Goal: Information Seeking & Learning: Learn about a topic

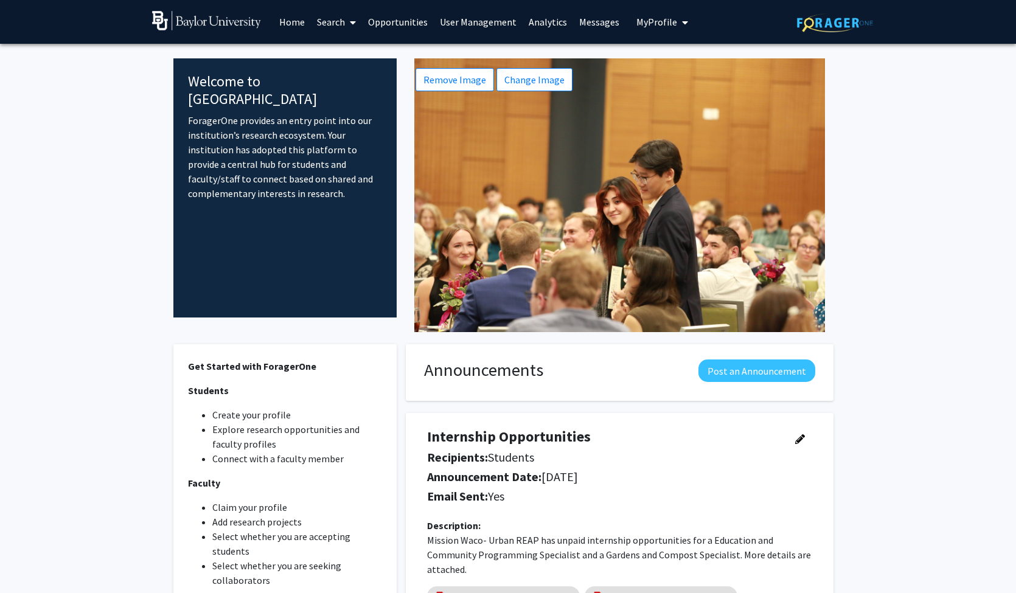
click at [486, 24] on link "User Management" at bounding box center [478, 22] width 89 height 43
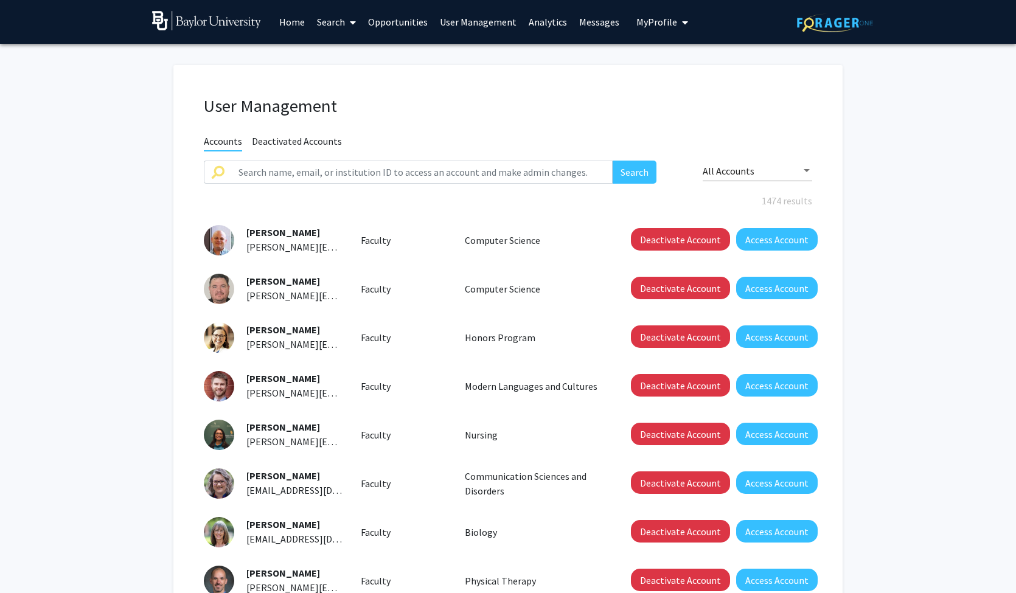
click at [406, 26] on link "Opportunities" at bounding box center [398, 22] width 72 height 43
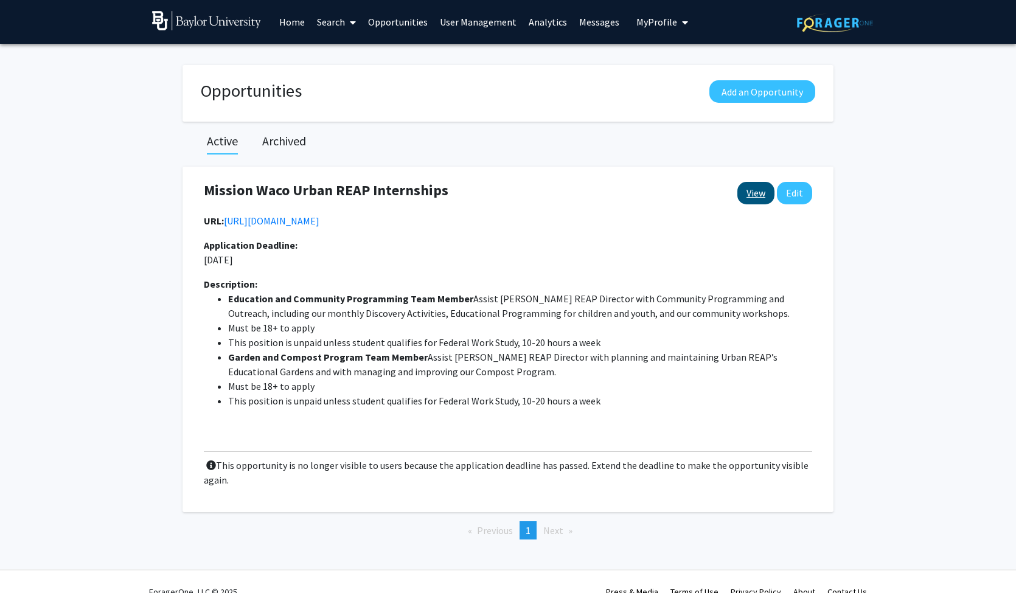
click at [757, 200] on link "View" at bounding box center [755, 193] width 37 height 23
click at [294, 27] on link "Home" at bounding box center [292, 22] width 38 height 43
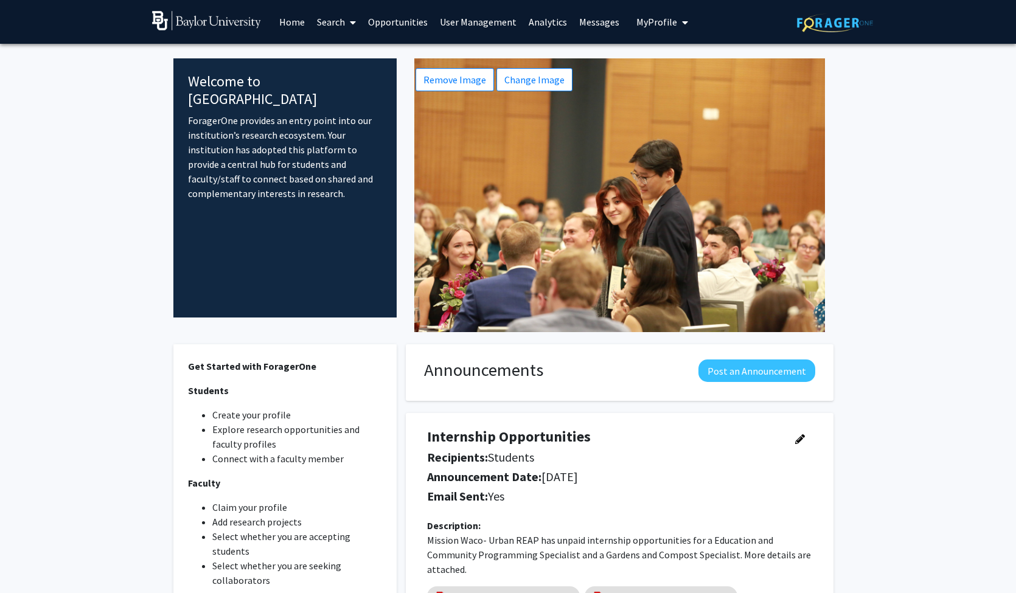
click at [337, 26] on link "Search" at bounding box center [336, 22] width 51 height 43
click at [337, 57] on span "Faculty/Staff" at bounding box center [355, 56] width 89 height 24
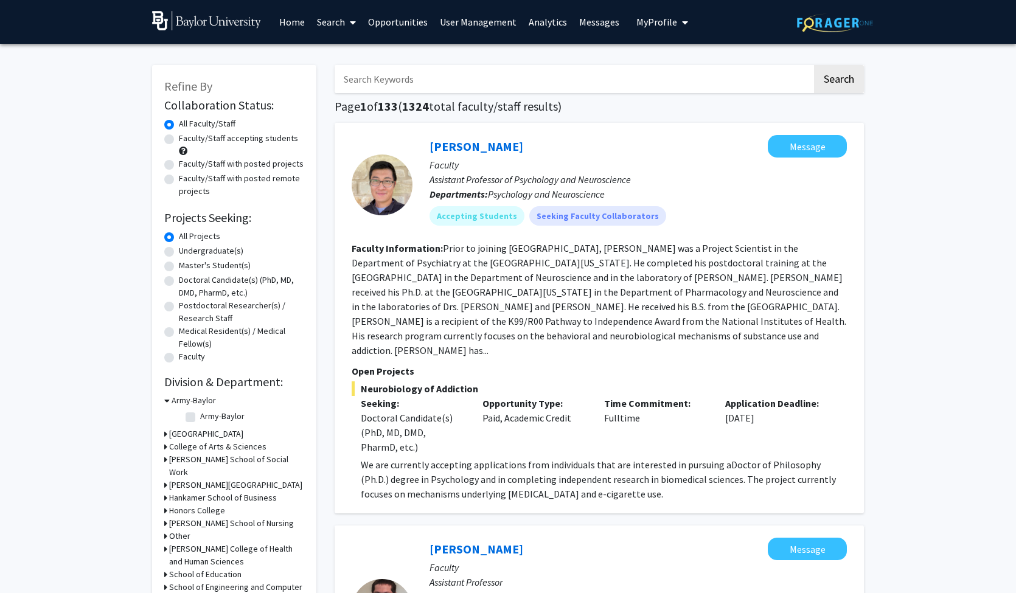
click at [212, 141] on label "Faculty/Staff accepting students" at bounding box center [238, 138] width 119 height 13
click at [187, 140] on input "Faculty/Staff accepting students" at bounding box center [183, 136] width 8 height 8
radio input "true"
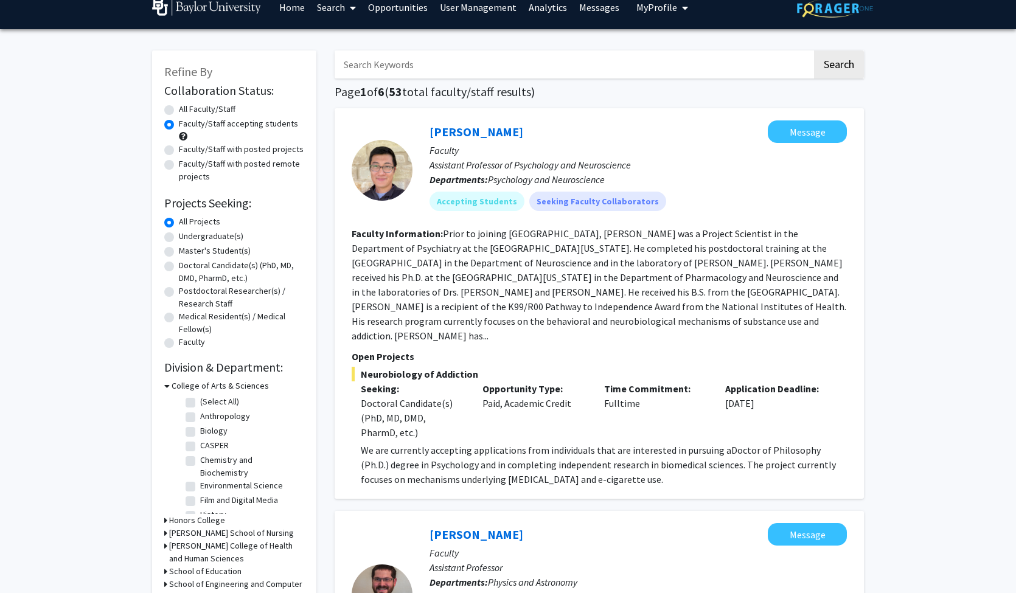
scroll to position [116, 0]
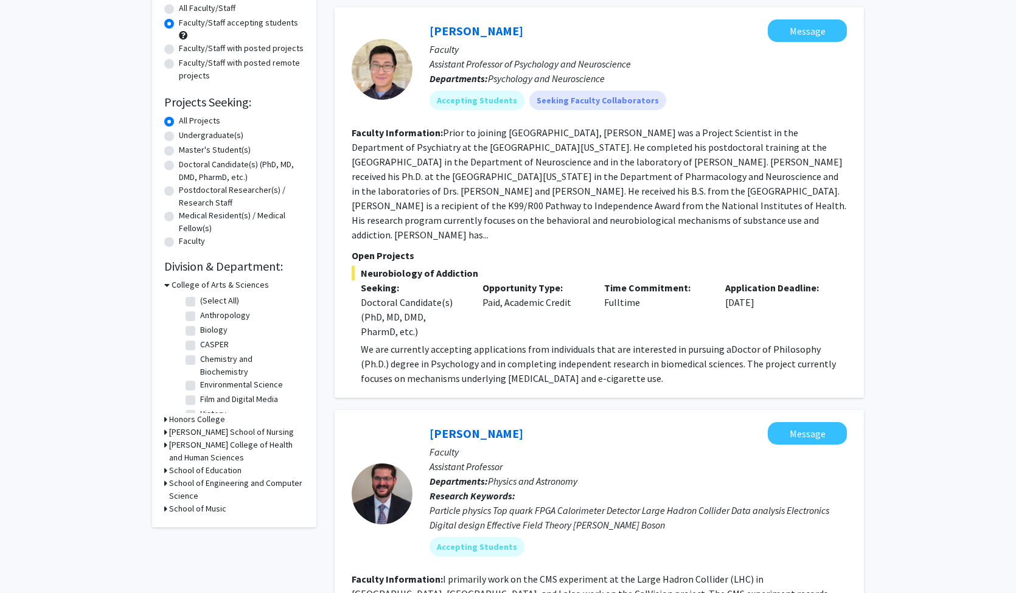
click at [219, 313] on label "Anthropology" at bounding box center [225, 315] width 50 height 13
click at [208, 313] on input "Anthropology" at bounding box center [204, 313] width 8 height 8
checkbox input "true"
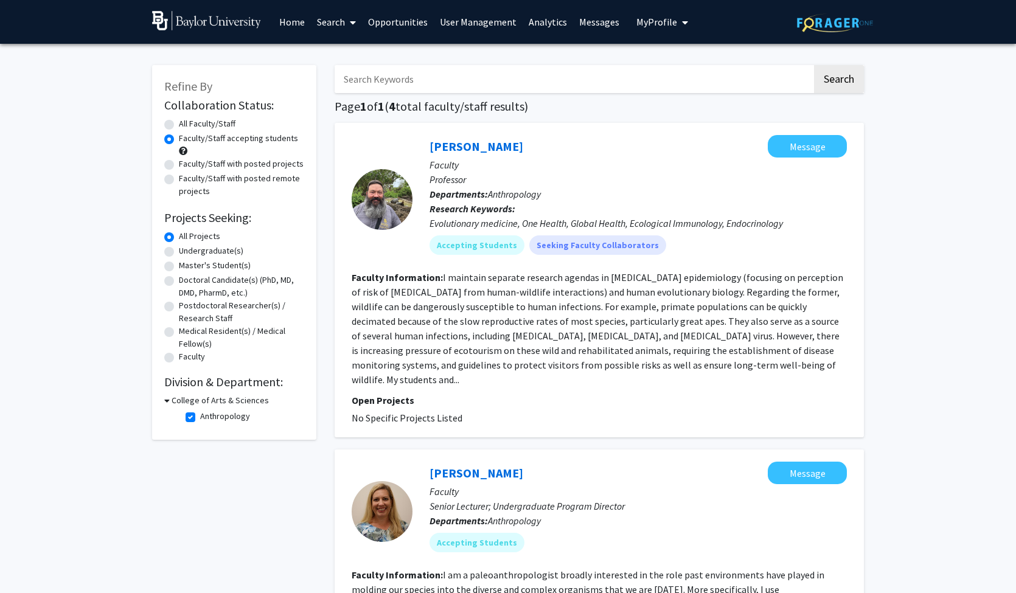
click at [230, 124] on label "All Faculty/Staff" at bounding box center [207, 123] width 57 height 13
click at [187, 124] on input "All Faculty/Staff" at bounding box center [183, 121] width 8 height 8
radio input "true"
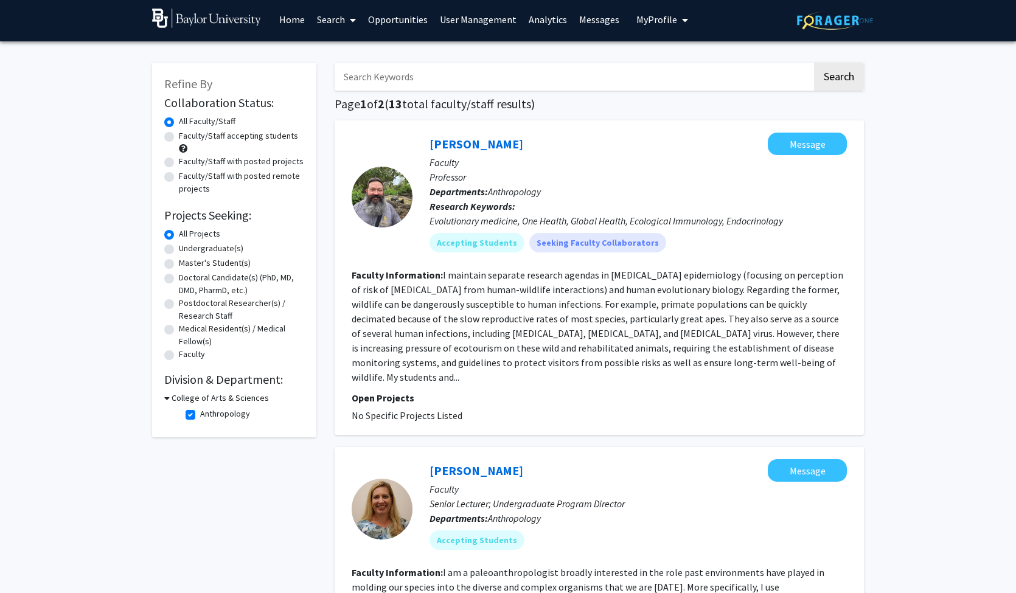
click at [222, 401] on h3 "College of Arts & Sciences" at bounding box center [220, 398] width 97 height 13
click at [221, 401] on h3 "College of Arts & Sciences" at bounding box center [217, 398] width 97 height 13
click at [186, 401] on h3 "College of Arts & Sciences" at bounding box center [220, 398] width 97 height 13
click at [164, 400] on div "Refine By Collaboration Status: Collaboration Status All Faculty/Staff Collabor…" at bounding box center [234, 240] width 164 height 354
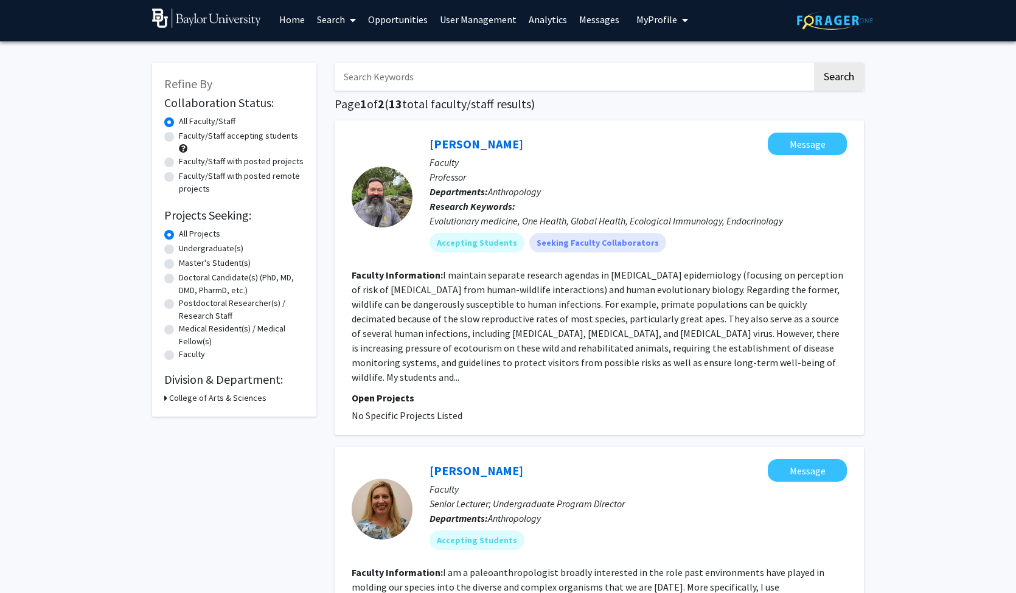
click at [211, 139] on label "Faculty/Staff accepting students" at bounding box center [238, 136] width 119 height 13
click at [187, 138] on input "Faculty/Staff accepting students" at bounding box center [183, 134] width 8 height 8
radio input "true"
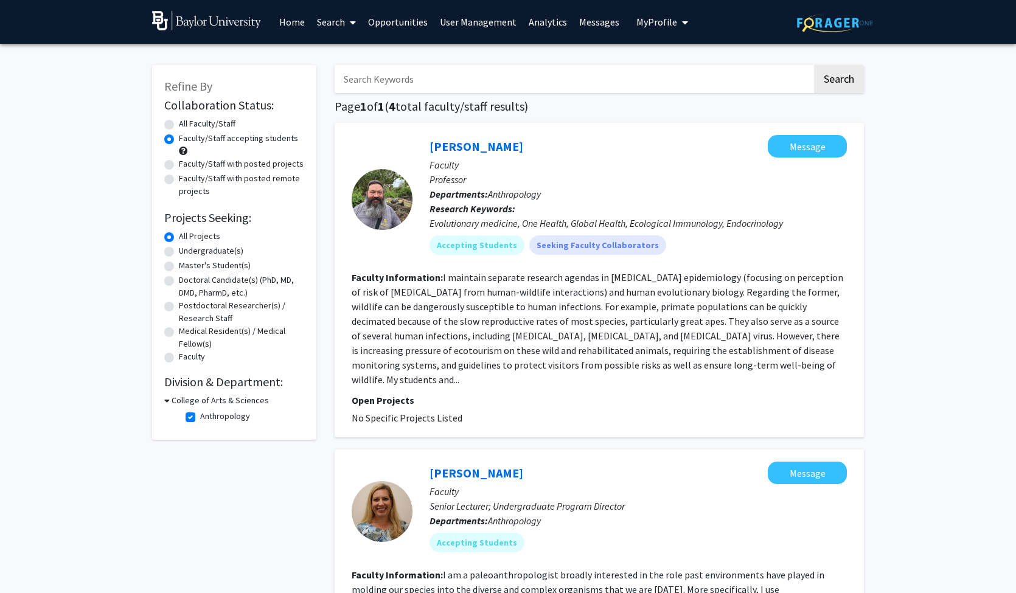
click at [179, 123] on label "All Faculty/Staff" at bounding box center [207, 123] width 57 height 13
click at [179, 123] on input "All Faculty/Staff" at bounding box center [183, 121] width 8 height 8
radio input "true"
click at [186, 240] on label "All Projects" at bounding box center [199, 236] width 41 height 13
click at [186, 238] on input "All Projects" at bounding box center [183, 234] width 8 height 8
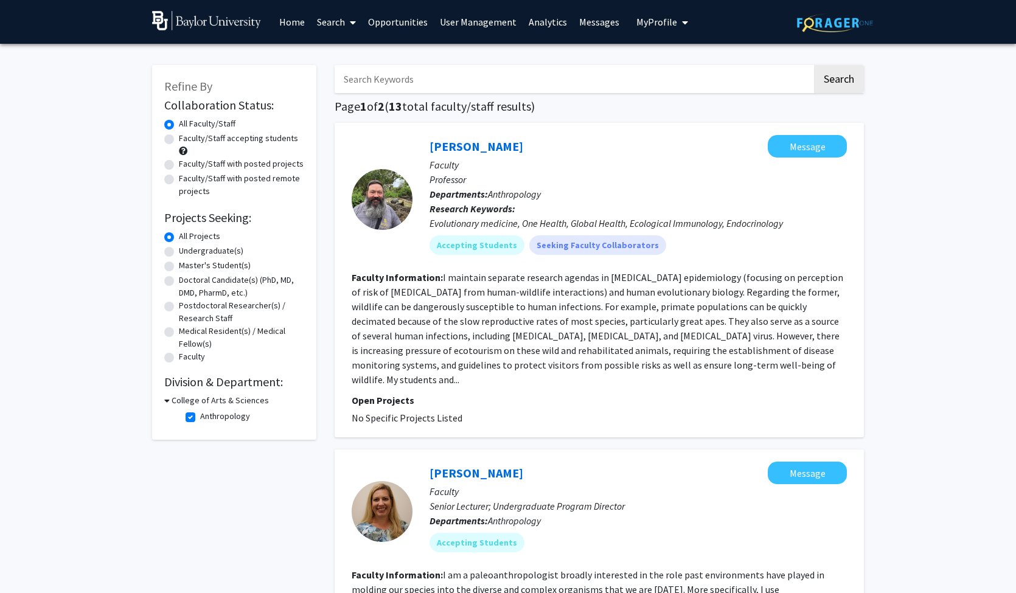
click at [183, 357] on label "Faculty" at bounding box center [192, 356] width 26 height 13
click at [183, 357] on input "Faculty" at bounding box center [183, 354] width 8 height 8
radio input "true"
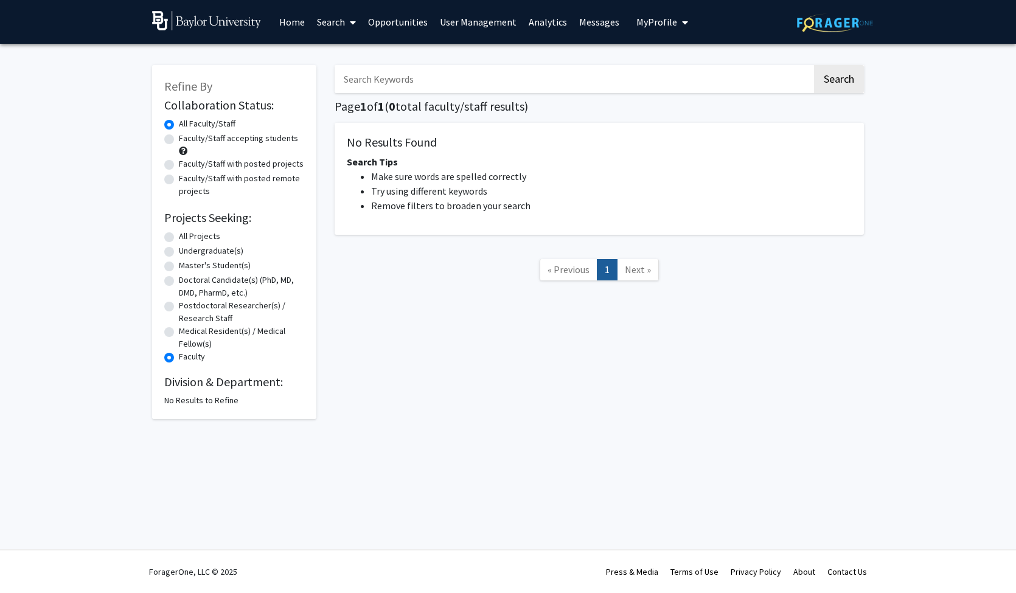
click at [221, 170] on label "Faculty/Staff with posted projects" at bounding box center [241, 164] width 125 height 13
click at [187, 165] on input "Faculty/Staff with posted projects" at bounding box center [183, 162] width 8 height 8
radio input "true"
click at [195, 140] on label "Faculty/Staff accepting students" at bounding box center [238, 138] width 119 height 13
click at [187, 140] on input "Faculty/Staff accepting students" at bounding box center [183, 136] width 8 height 8
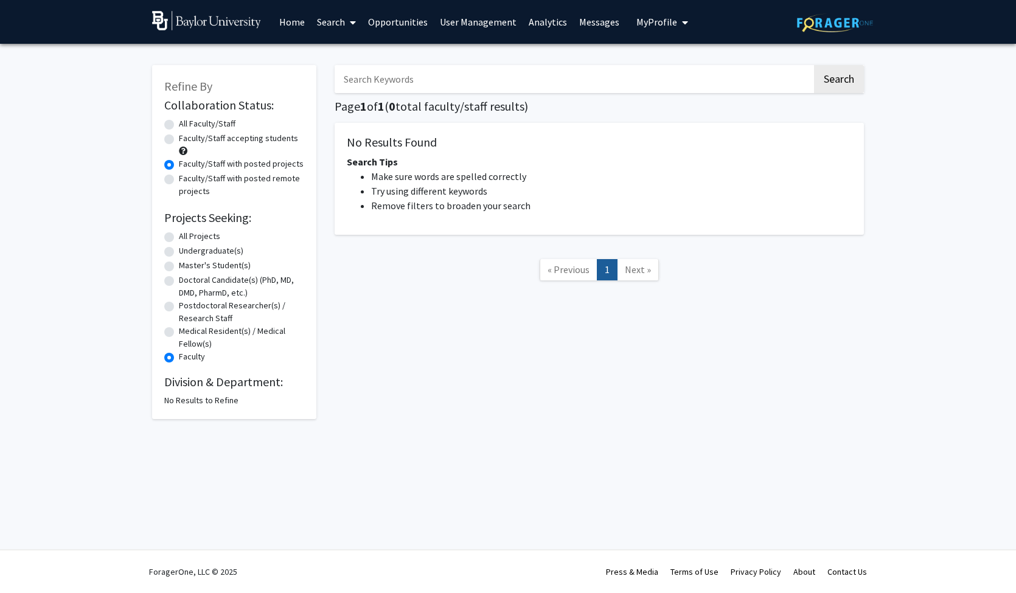
radio input "true"
click at [187, 124] on label "All Faculty/Staff" at bounding box center [207, 123] width 57 height 13
click at [187, 124] on input "All Faculty/Staff" at bounding box center [183, 121] width 8 height 8
radio input "true"
click at [325, 28] on link "Search" at bounding box center [336, 22] width 51 height 43
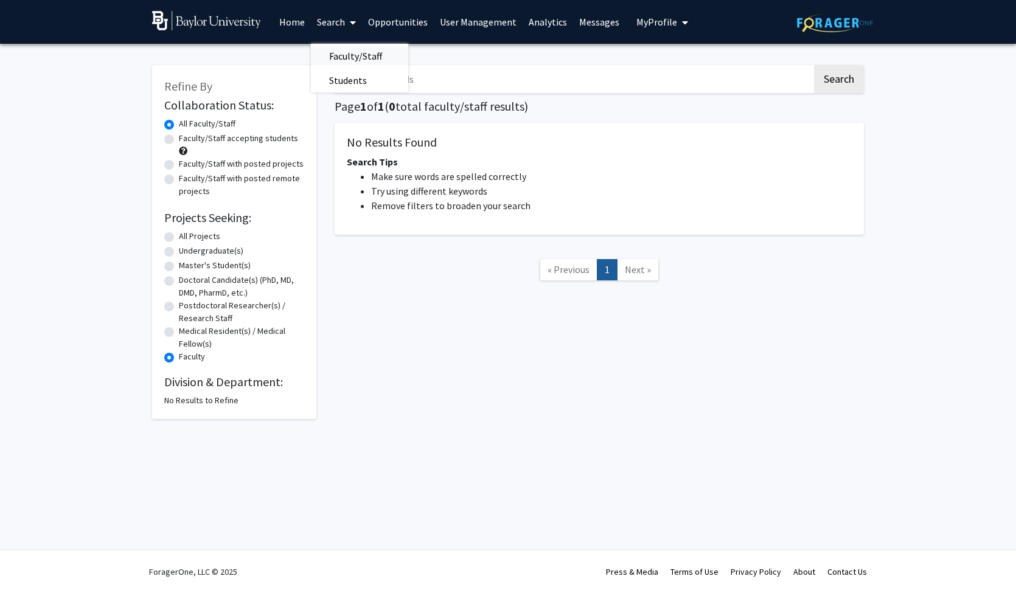
click at [335, 57] on span "Faculty/Staff" at bounding box center [355, 56] width 89 height 24
radio input "true"
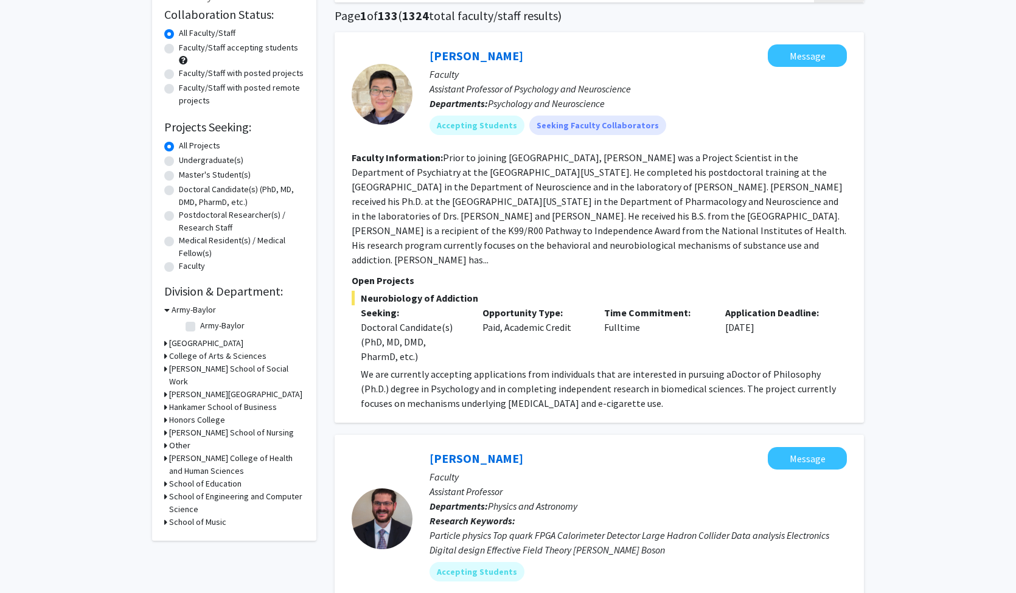
scroll to position [119, 0]
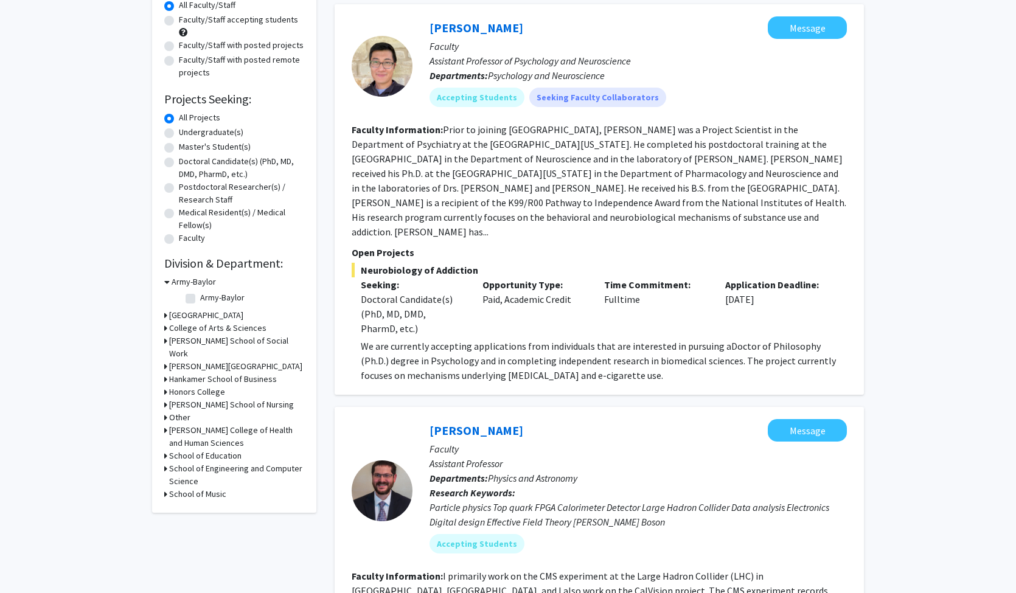
click at [165, 329] on icon at bounding box center [165, 328] width 3 height 13
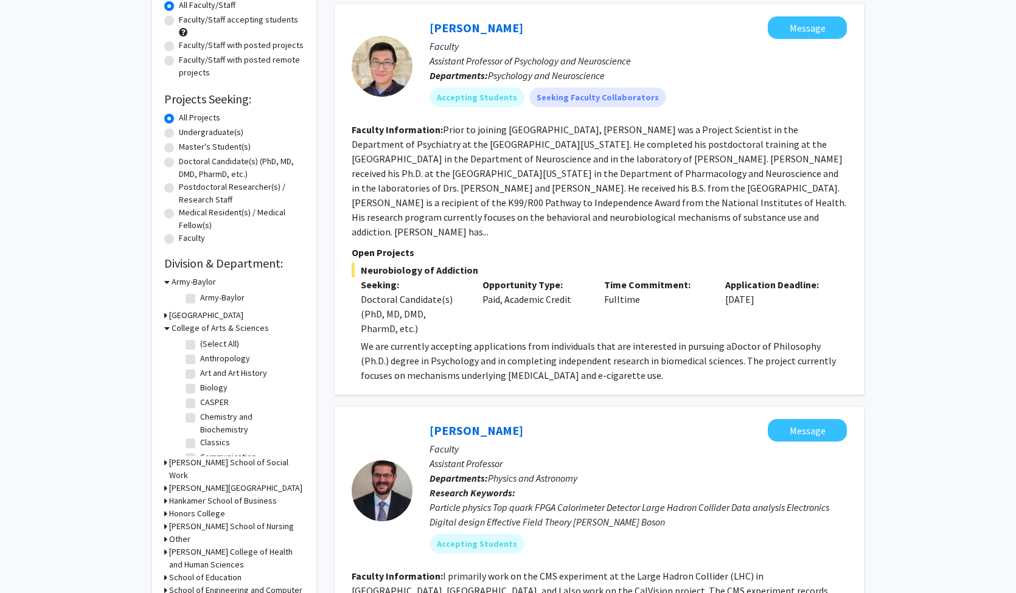
click at [200, 357] on label "Anthropology" at bounding box center [225, 358] width 50 height 13
click at [200, 357] on input "Anthropology" at bounding box center [204, 356] width 8 height 8
checkbox input "true"
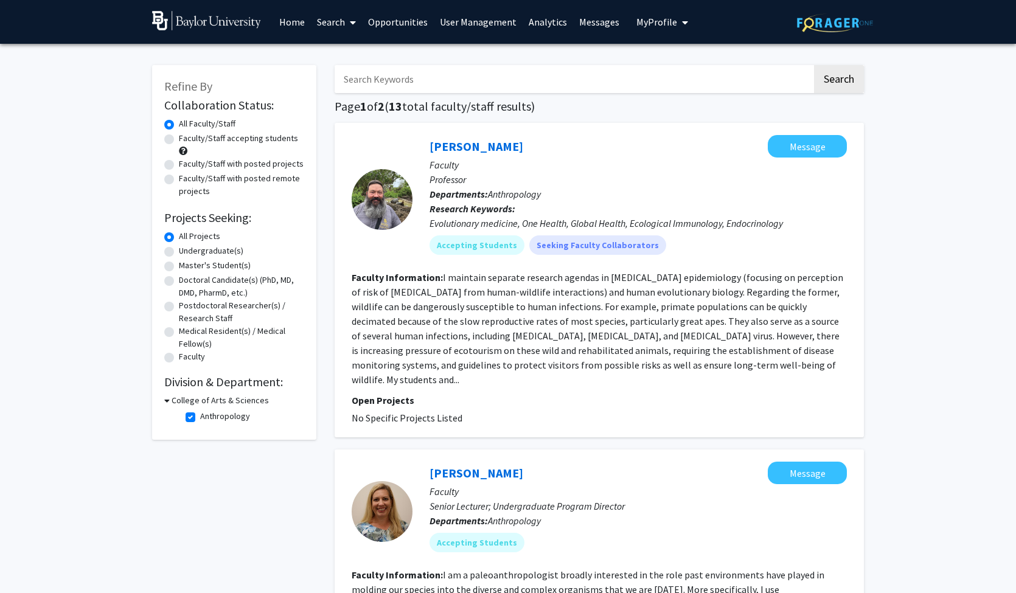
click at [200, 417] on label "Anthropology" at bounding box center [225, 416] width 50 height 13
click at [200, 417] on input "Anthropology" at bounding box center [204, 414] width 8 height 8
checkbox input "false"
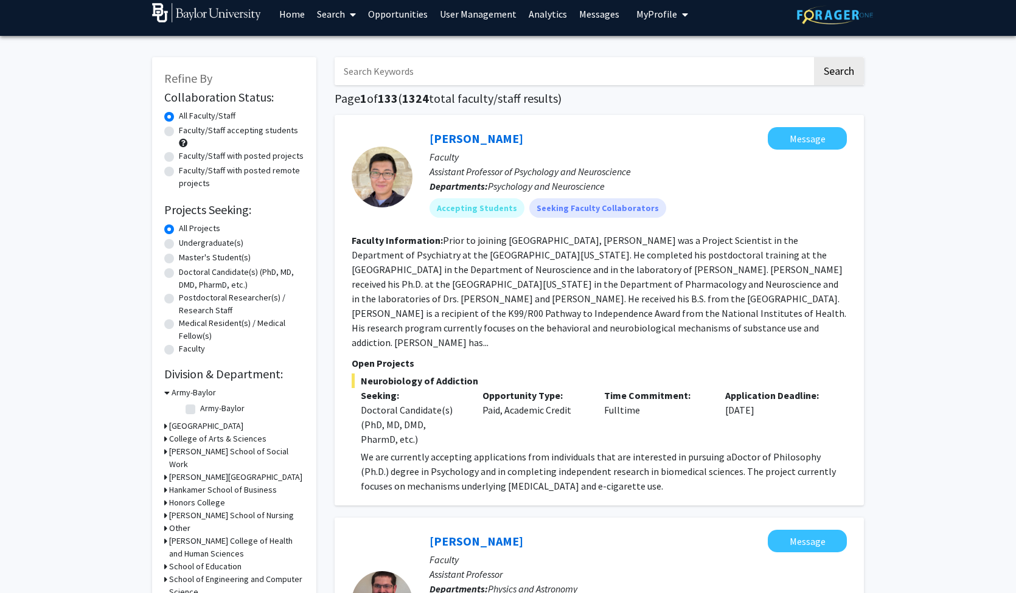
scroll to position [18, 0]
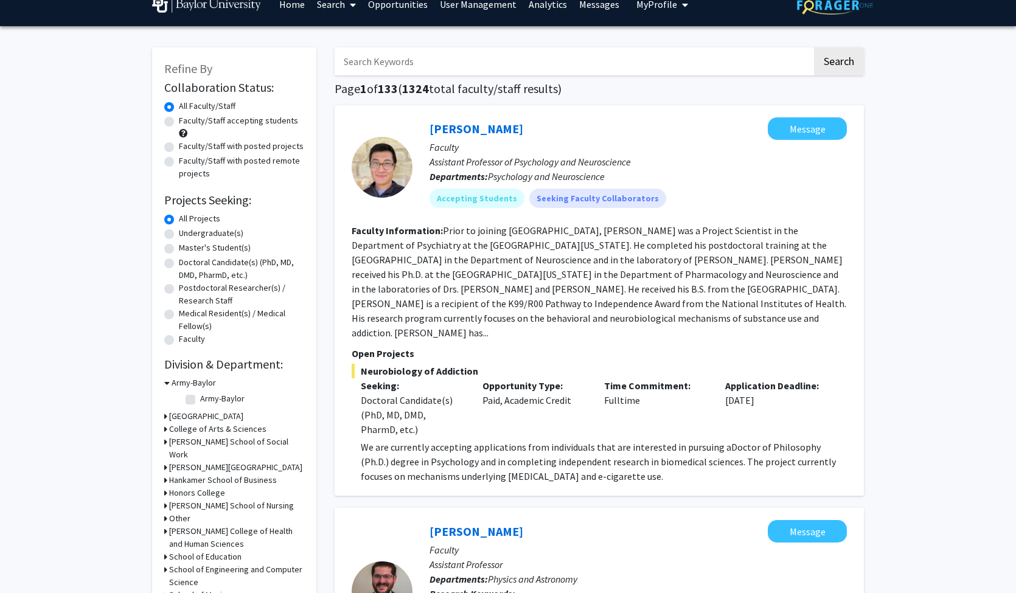
click at [164, 430] on icon at bounding box center [165, 429] width 3 height 13
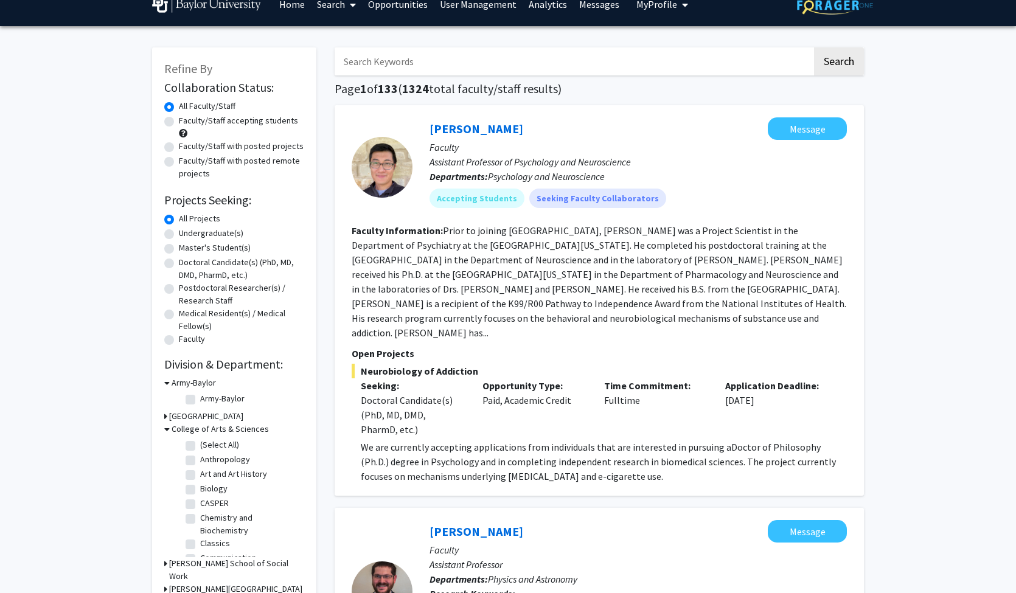
click at [200, 490] on label "Biology" at bounding box center [213, 488] width 27 height 13
click at [200, 490] on input "Biology" at bounding box center [204, 486] width 8 height 8
checkbox input "true"
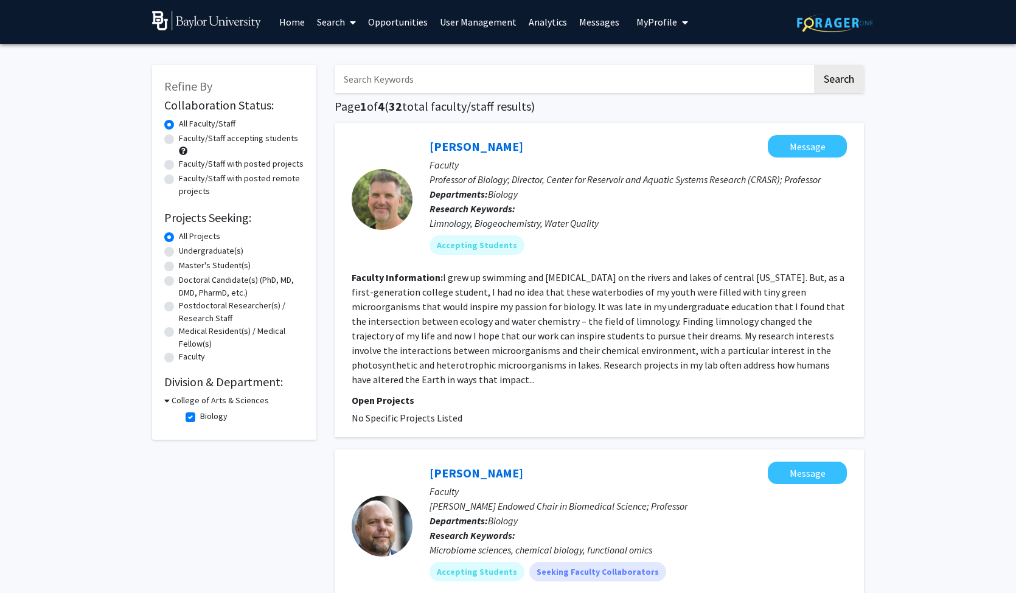
click at [200, 419] on label "Biology" at bounding box center [213, 416] width 27 height 13
click at [200, 418] on input "Biology" at bounding box center [204, 414] width 8 height 8
checkbox input "false"
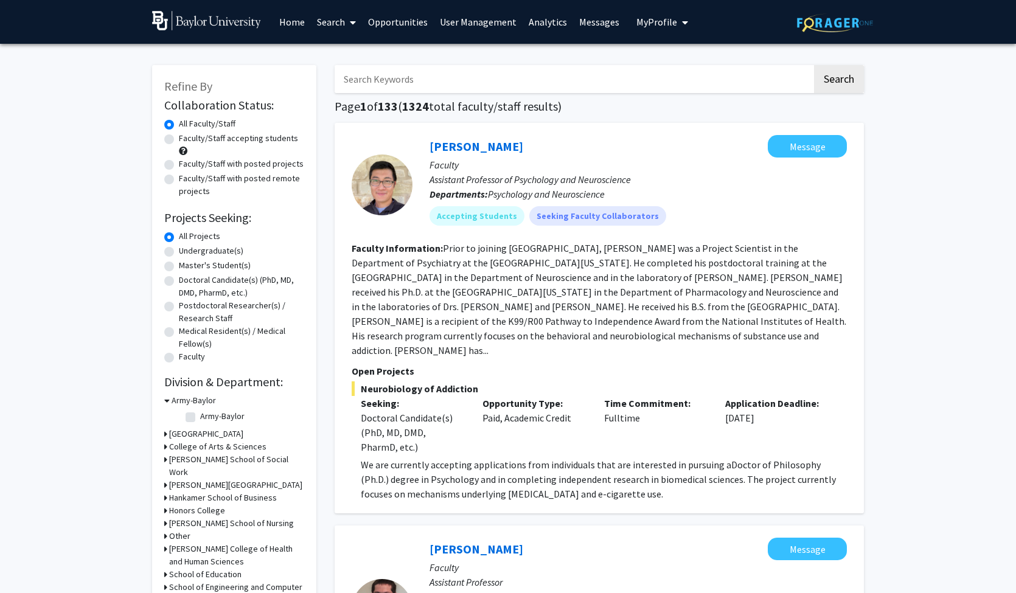
click at [164, 447] on icon at bounding box center [165, 447] width 3 height 13
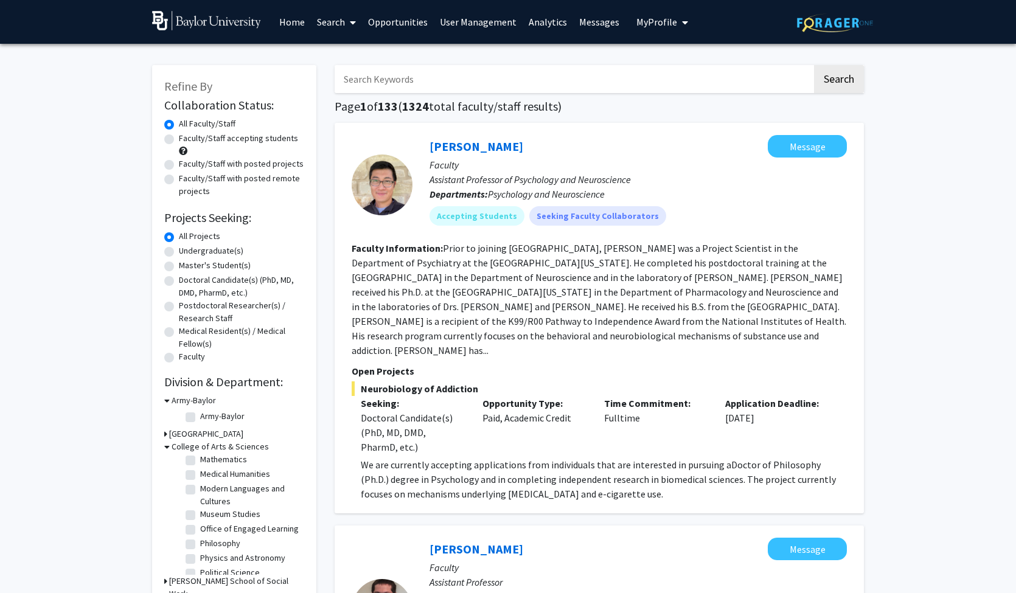
scroll to position [287, 0]
click at [200, 549] on label "Psychology and Neuroscience" at bounding box center [250, 562] width 101 height 26
click at [200, 549] on input "Psychology and Neuroscience" at bounding box center [204, 553] width 8 height 8
checkbox input "true"
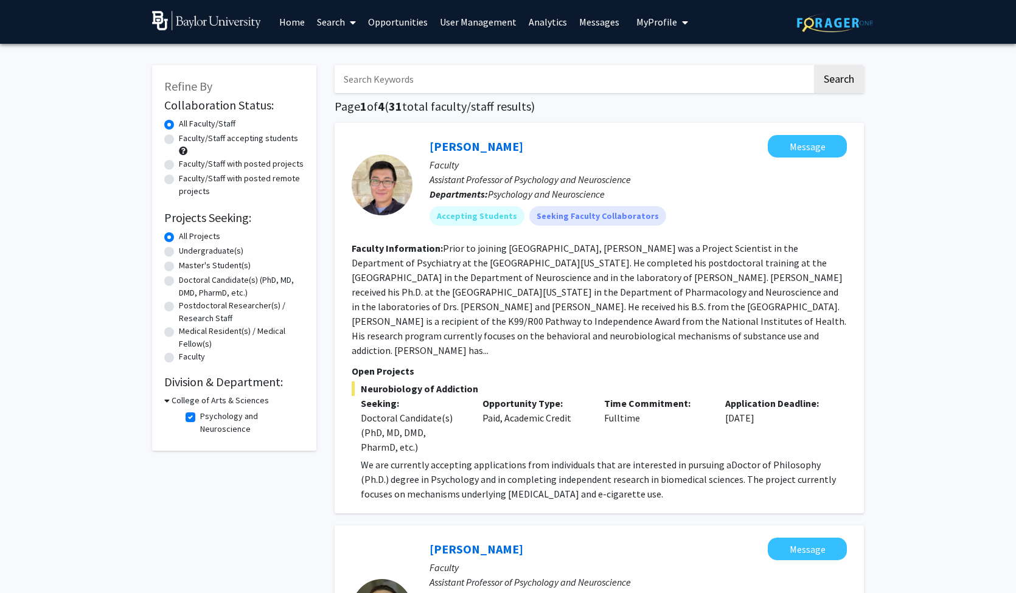
click at [608, 543] on div "[PERSON_NAME] Message" at bounding box center [638, 549] width 417 height 23
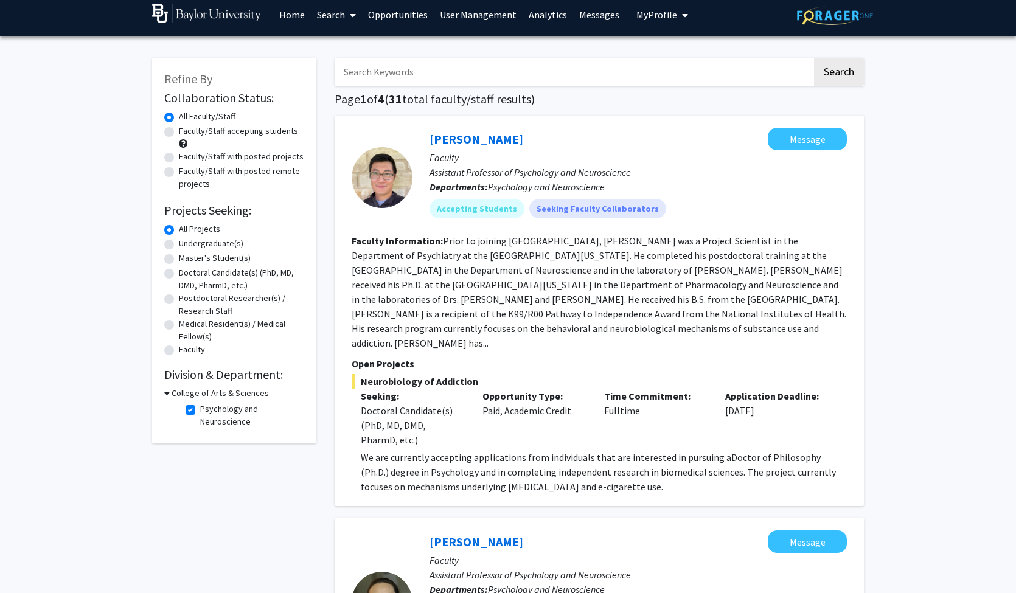
scroll to position [26, 0]
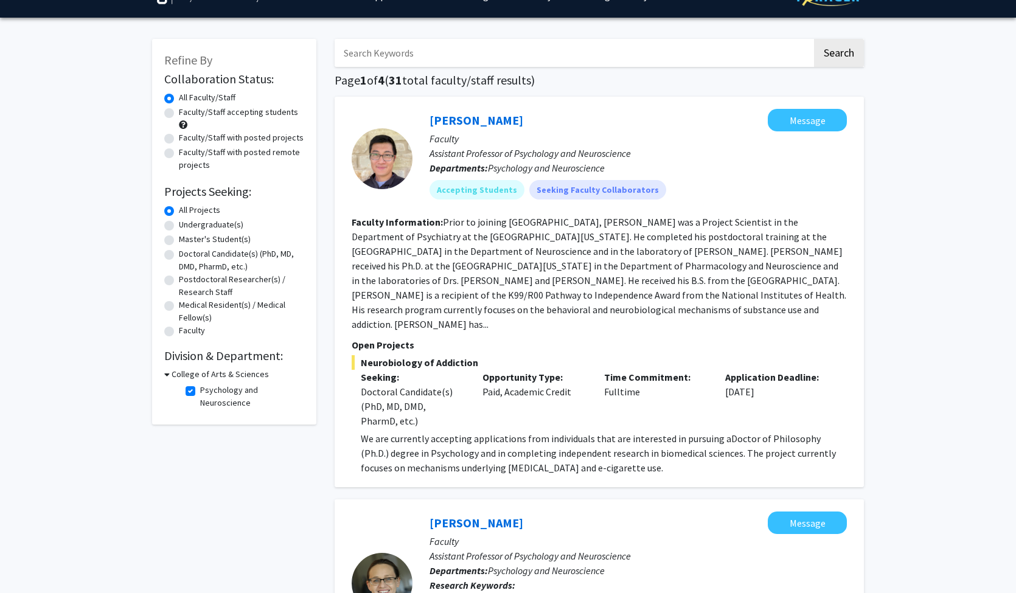
click at [200, 391] on label "Psychology and Neuroscience" at bounding box center [250, 397] width 101 height 26
click at [200, 391] on input "Psychology and Neuroscience" at bounding box center [204, 388] width 8 height 8
checkbox input "false"
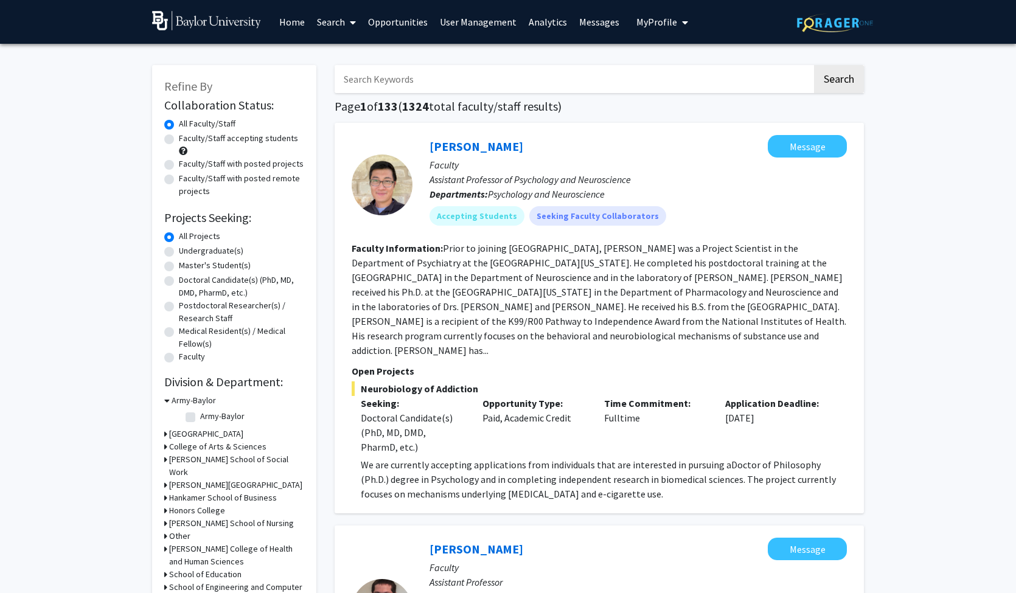
click at [329, 27] on link "Search" at bounding box center [336, 22] width 51 height 43
click at [341, 88] on span "Students" at bounding box center [348, 80] width 74 height 24
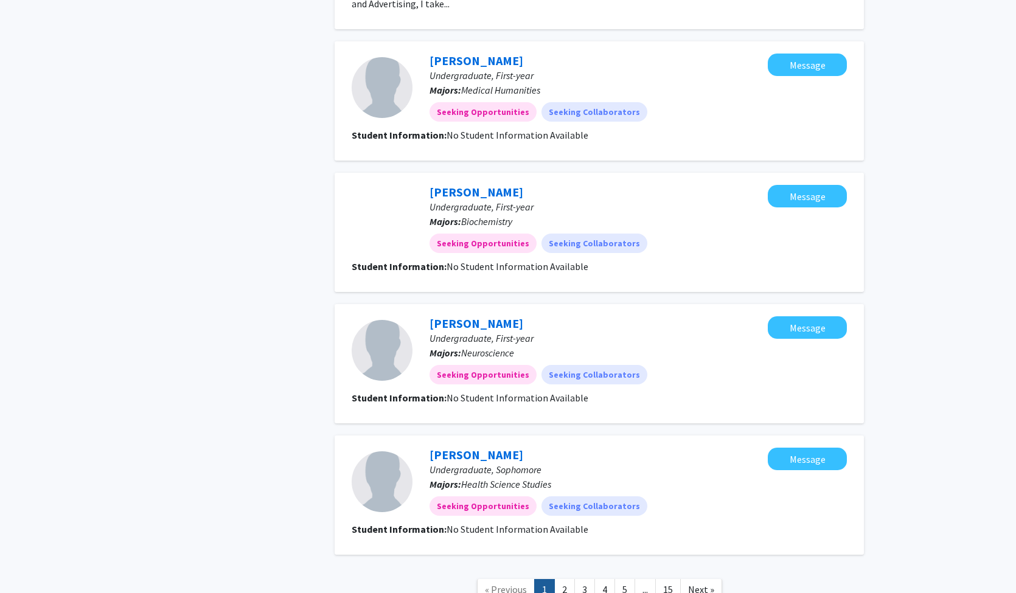
scroll to position [1405, 0]
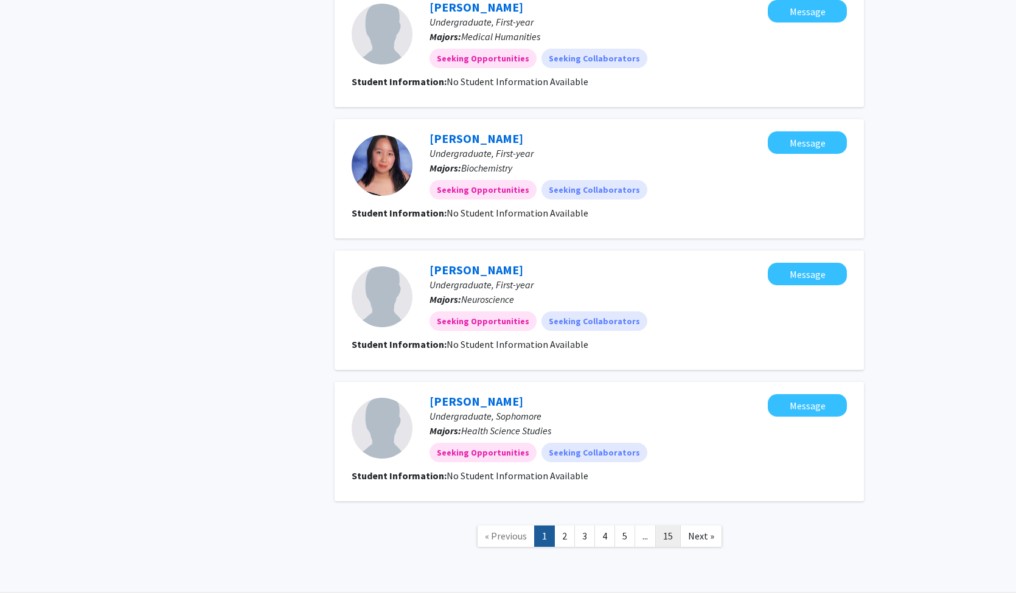
click at [666, 526] on link "15" at bounding box center [668, 536] width 26 height 21
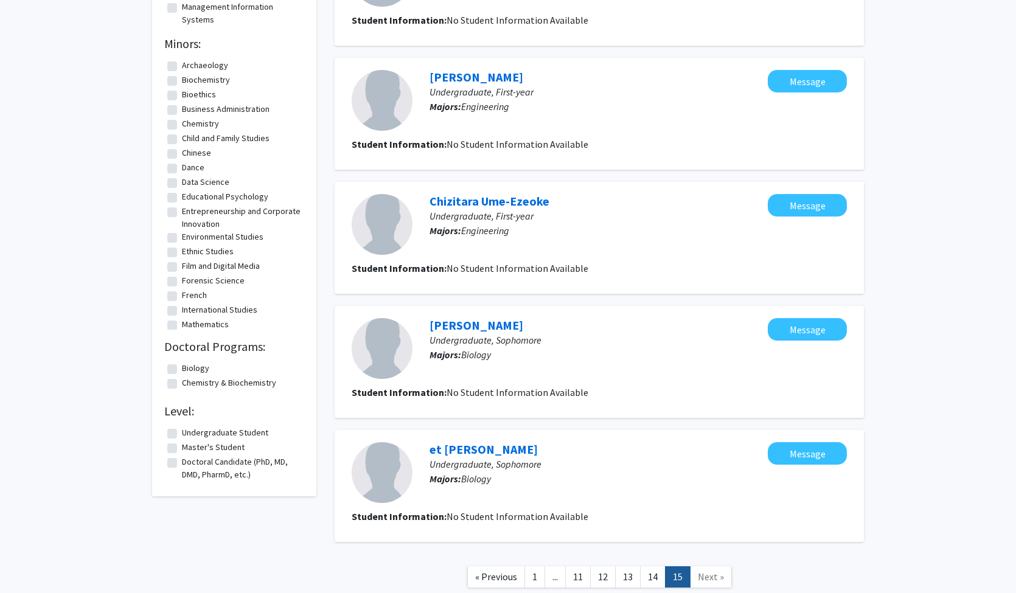
scroll to position [520, 0]
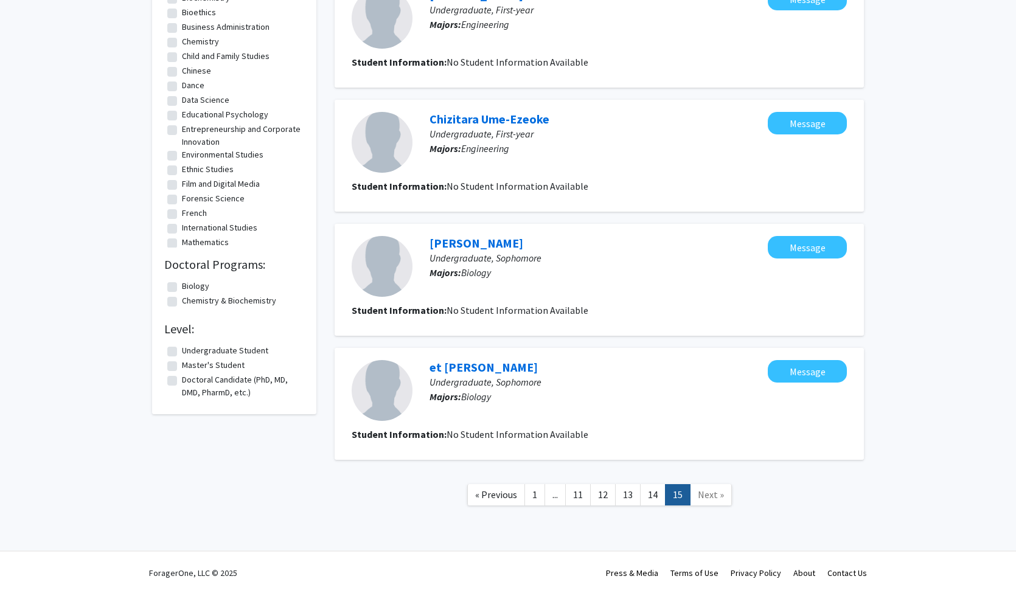
click at [709, 496] on span "Next »" at bounding box center [711, 495] width 26 height 12
click at [654, 502] on link "14" at bounding box center [653, 494] width 26 height 21
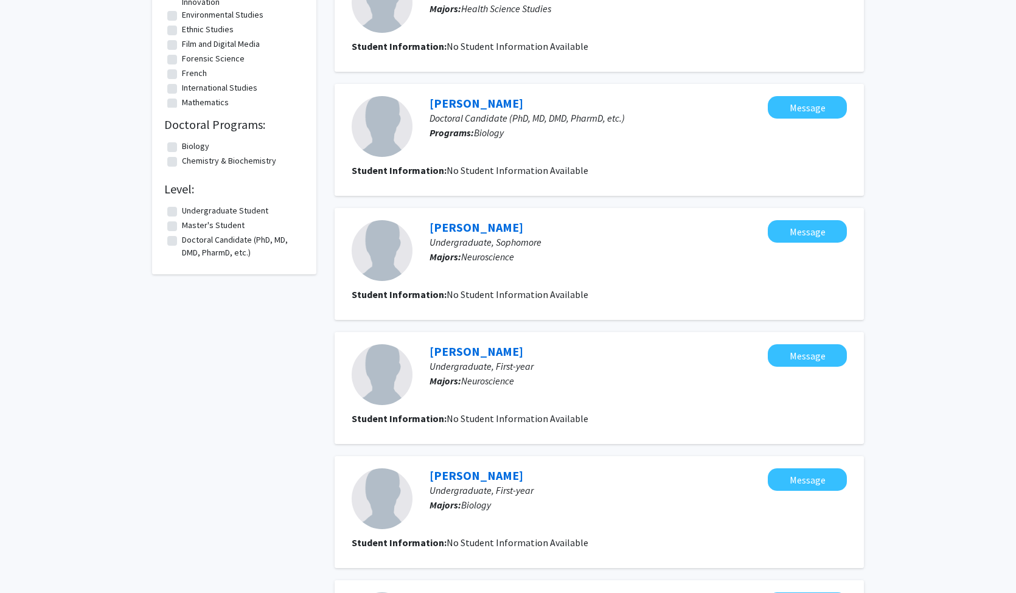
scroll to position [894, 0]
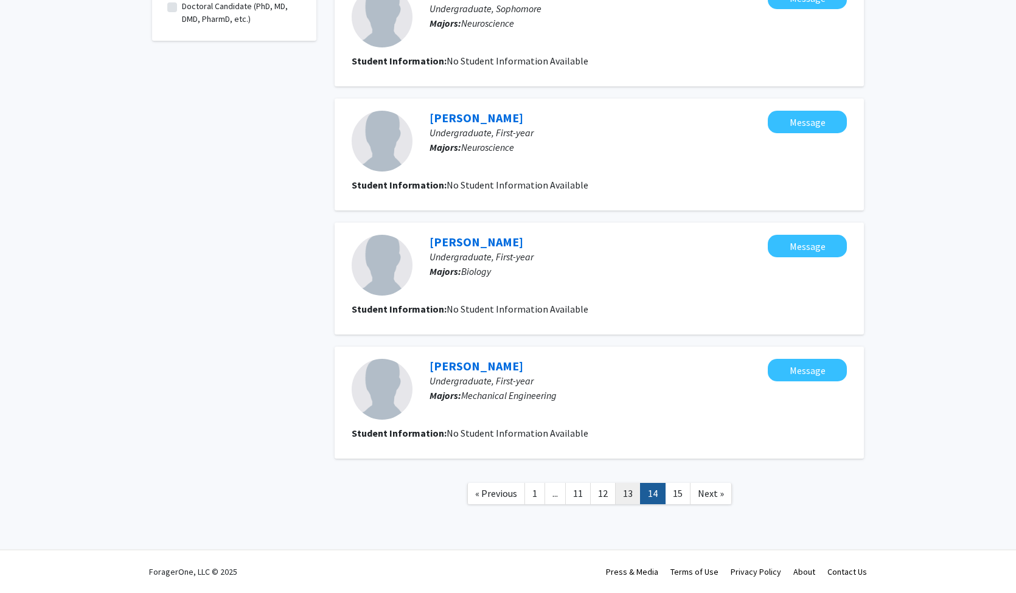
click at [624, 493] on link "13" at bounding box center [628, 493] width 26 height 21
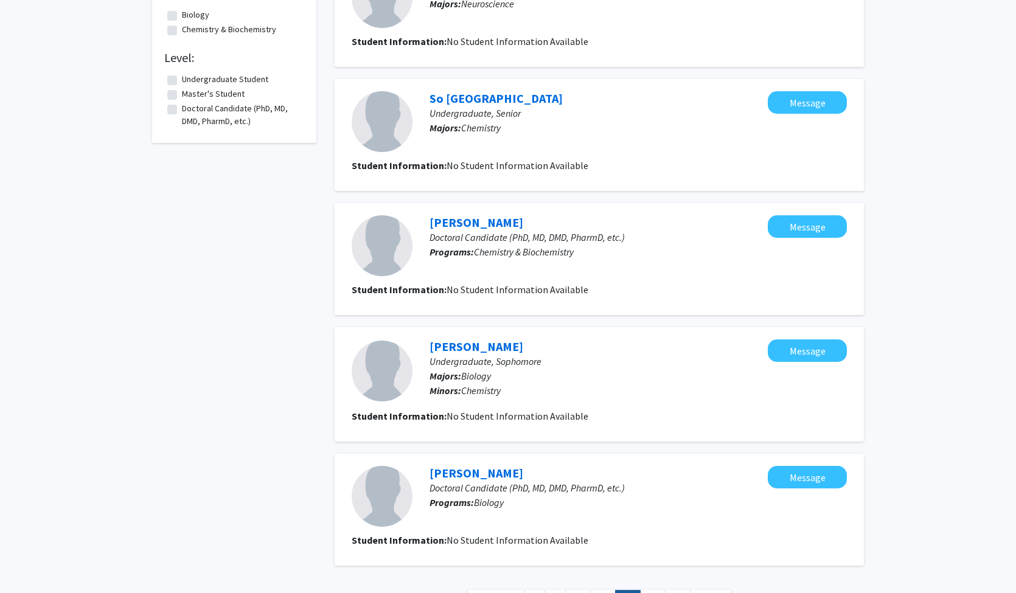
scroll to position [899, 0]
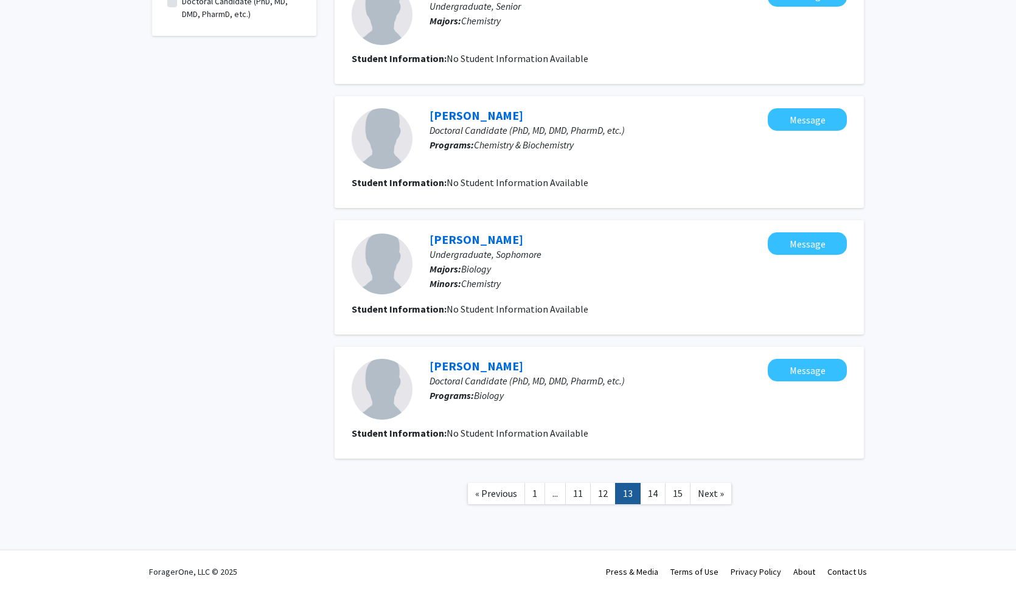
click at [475, 369] on link "[PERSON_NAME]" at bounding box center [477, 365] width 94 height 15
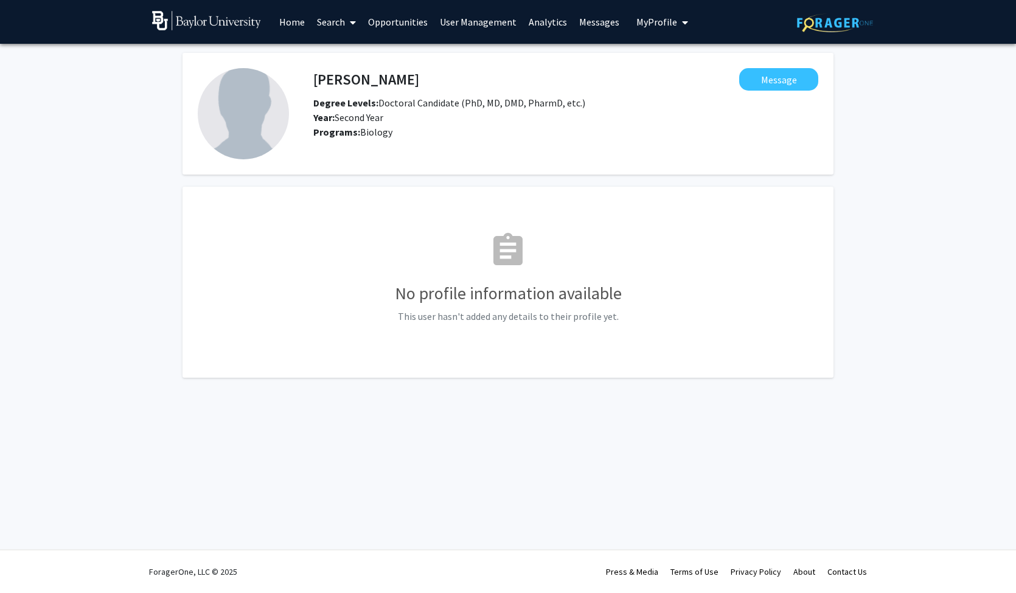
click at [338, 24] on link "Search" at bounding box center [336, 22] width 51 height 43
click at [347, 77] on span "Students" at bounding box center [348, 80] width 74 height 24
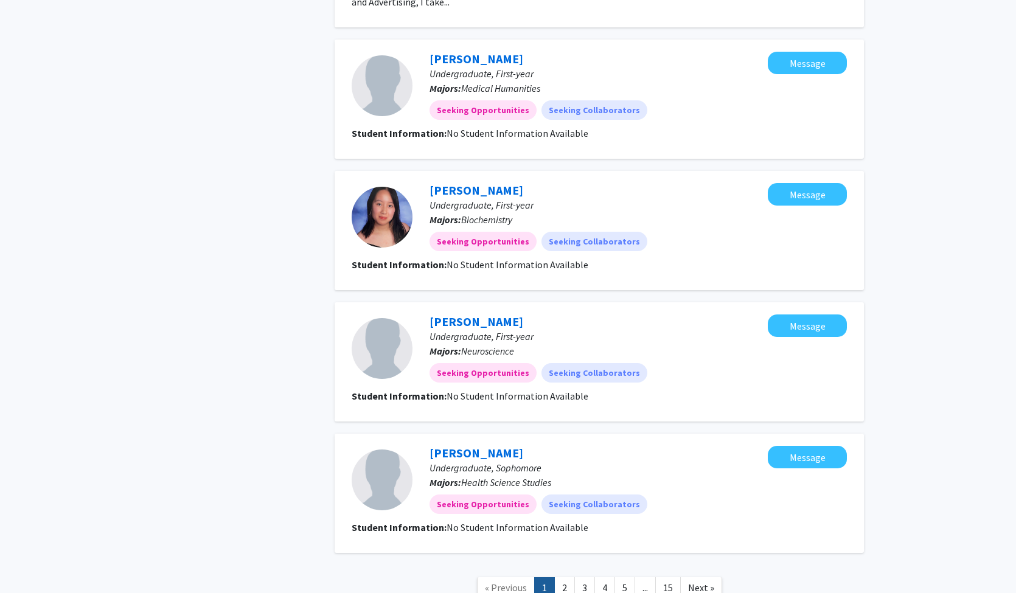
scroll to position [1405, 0]
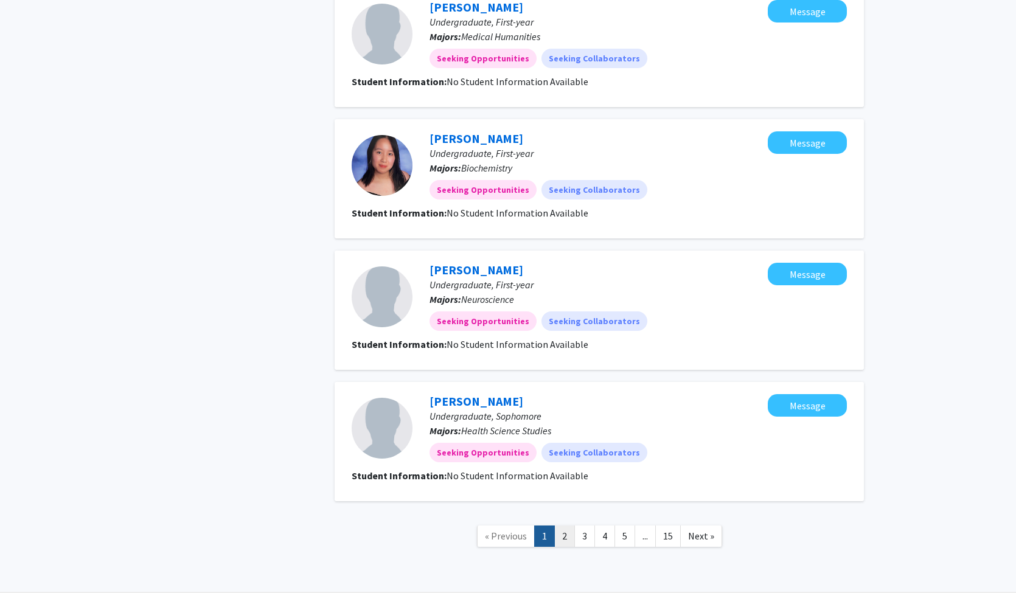
click at [566, 526] on link "2" at bounding box center [564, 536] width 21 height 21
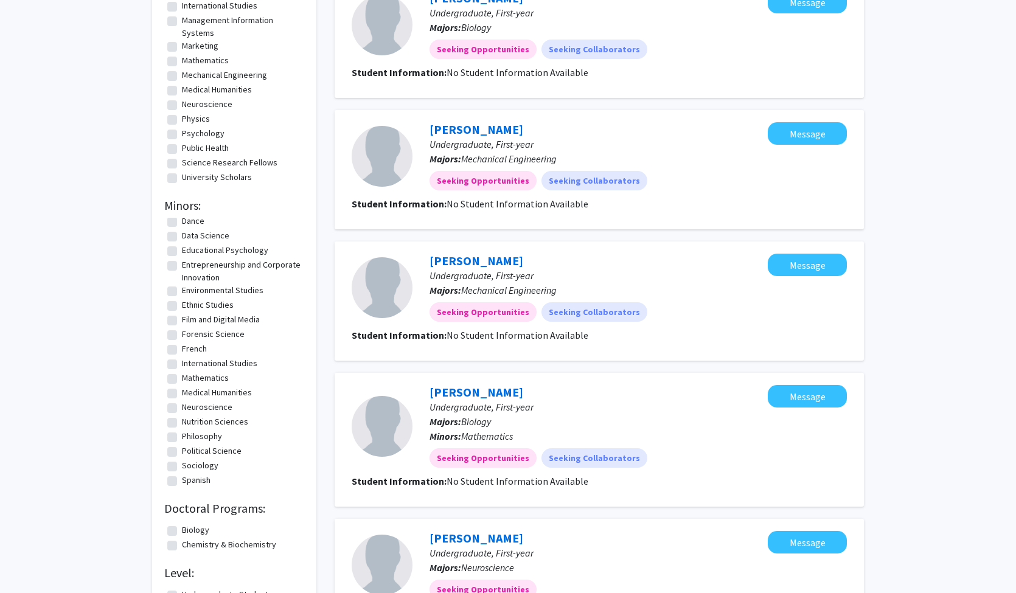
scroll to position [33, 0]
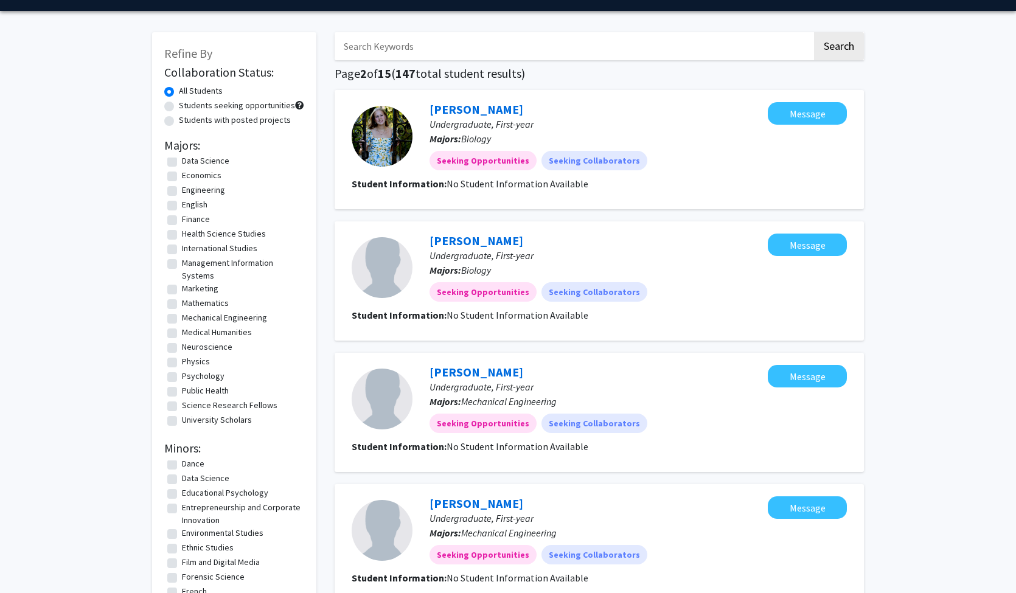
click at [190, 105] on label "Students seeking opportunities" at bounding box center [237, 105] width 116 height 13
click at [187, 105] on input "Students seeking opportunities" at bounding box center [183, 103] width 8 height 8
radio input "true"
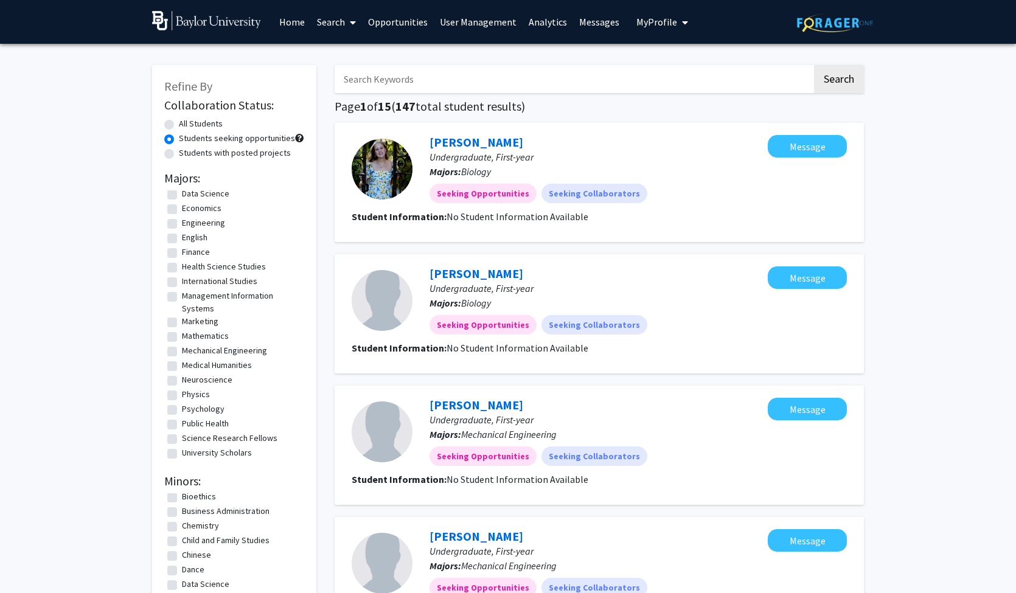
scroll to position [46, 0]
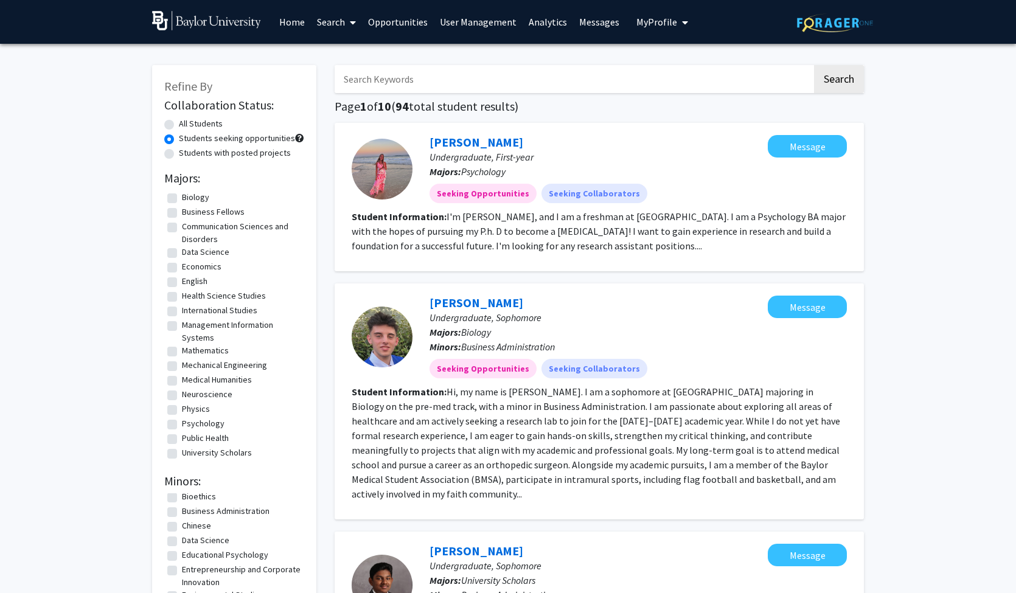
click at [197, 153] on label "Students with posted projects" at bounding box center [235, 153] width 112 height 13
click at [187, 153] on input "Students with posted projects" at bounding box center [183, 151] width 8 height 8
radio input "true"
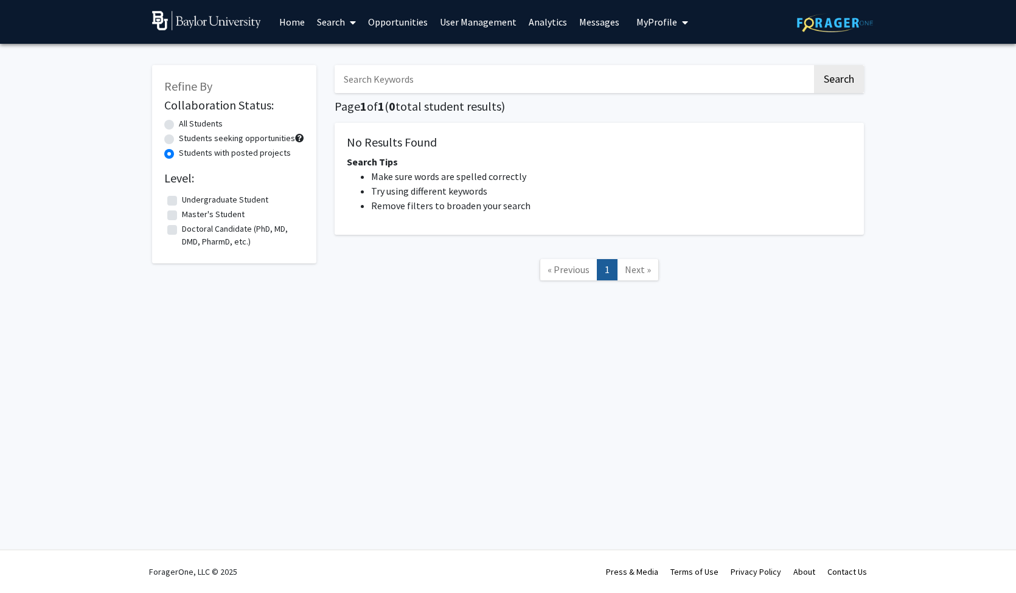
click at [191, 137] on label "Students seeking opportunities" at bounding box center [237, 138] width 116 height 13
click at [187, 137] on input "Students seeking opportunities" at bounding box center [183, 136] width 8 height 8
radio input "true"
